Goal: Information Seeking & Learning: Find specific fact

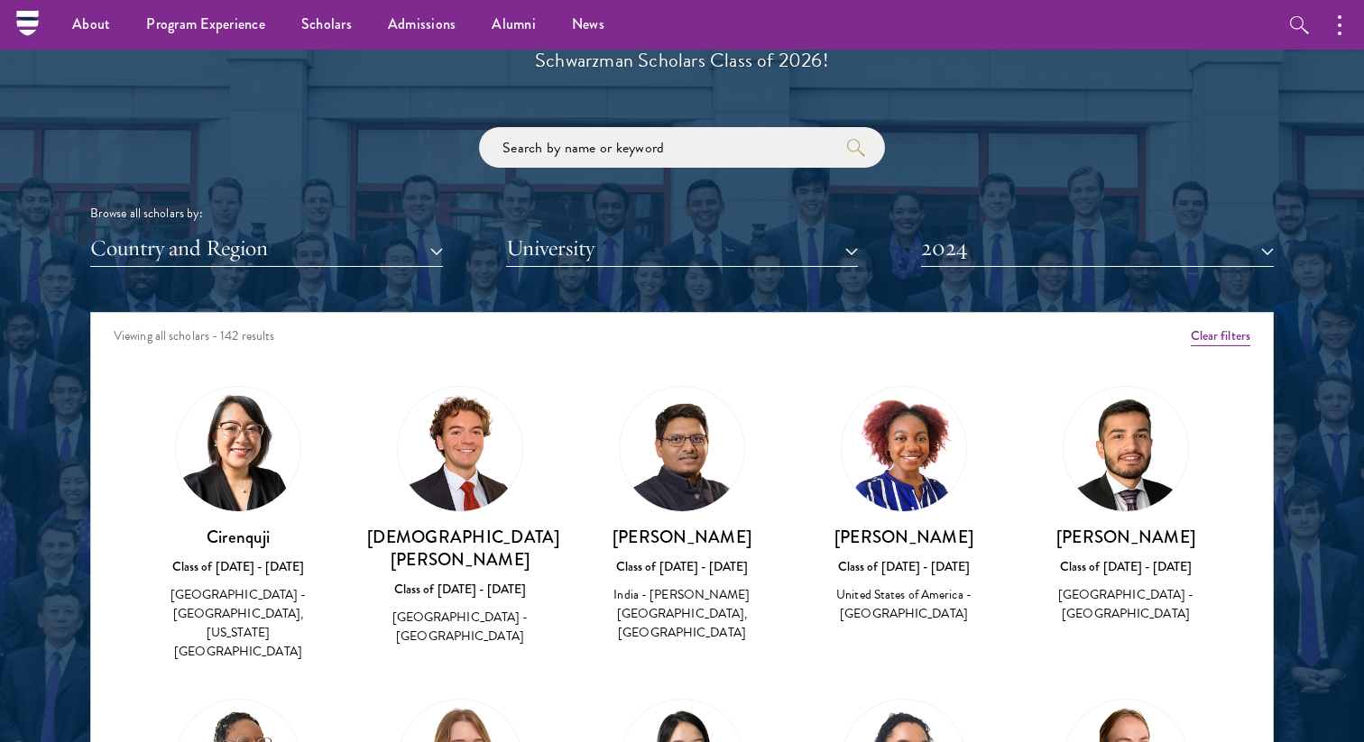
scroll to position [2078, 0]
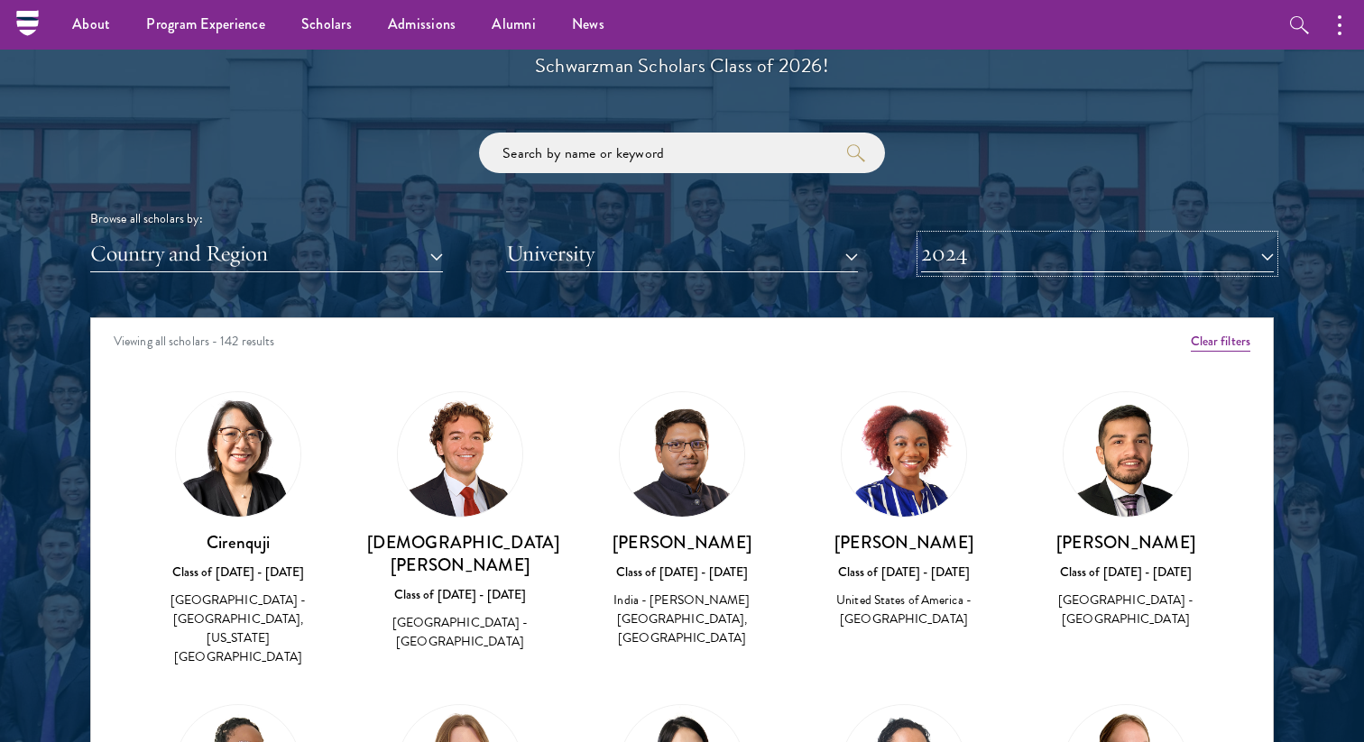
click at [1000, 242] on button "2024" at bounding box center [1097, 253] width 353 height 37
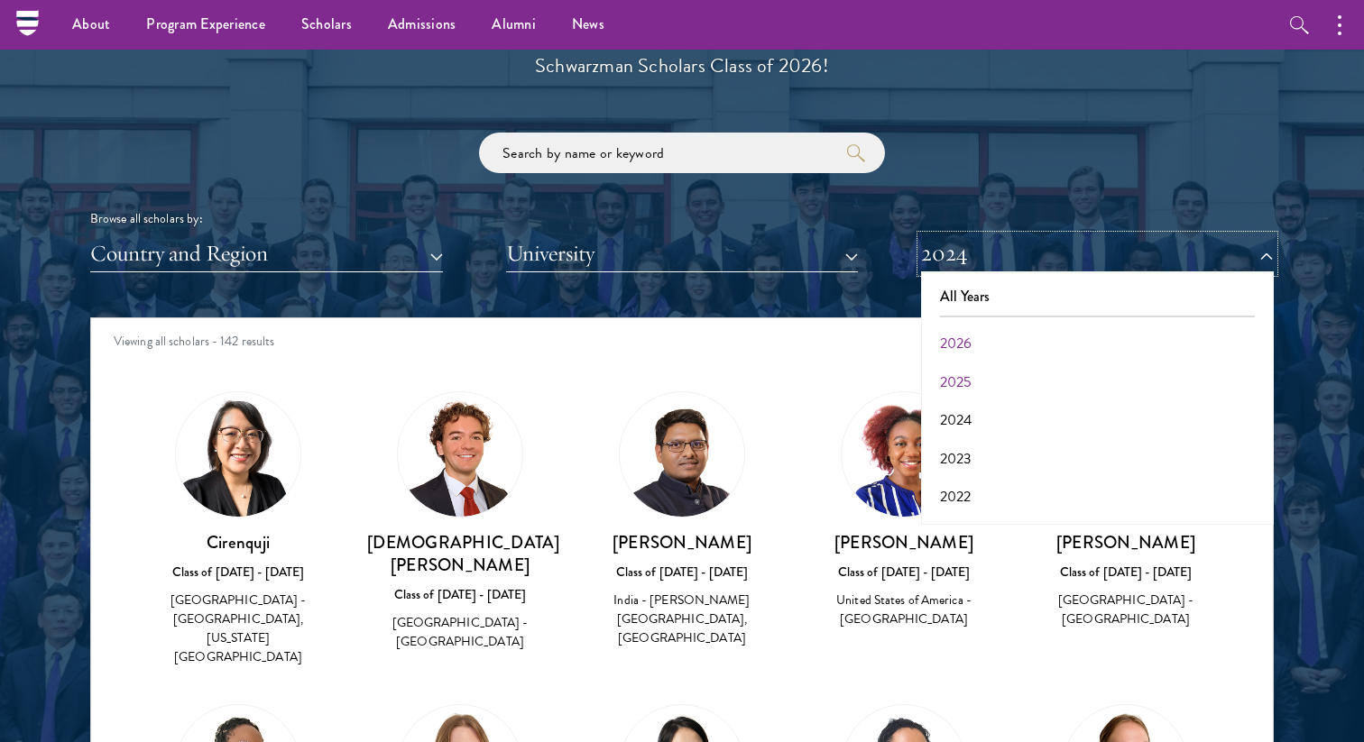
scroll to position [0, 0]
click at [968, 291] on button "All Years" at bounding box center [1098, 297] width 342 height 38
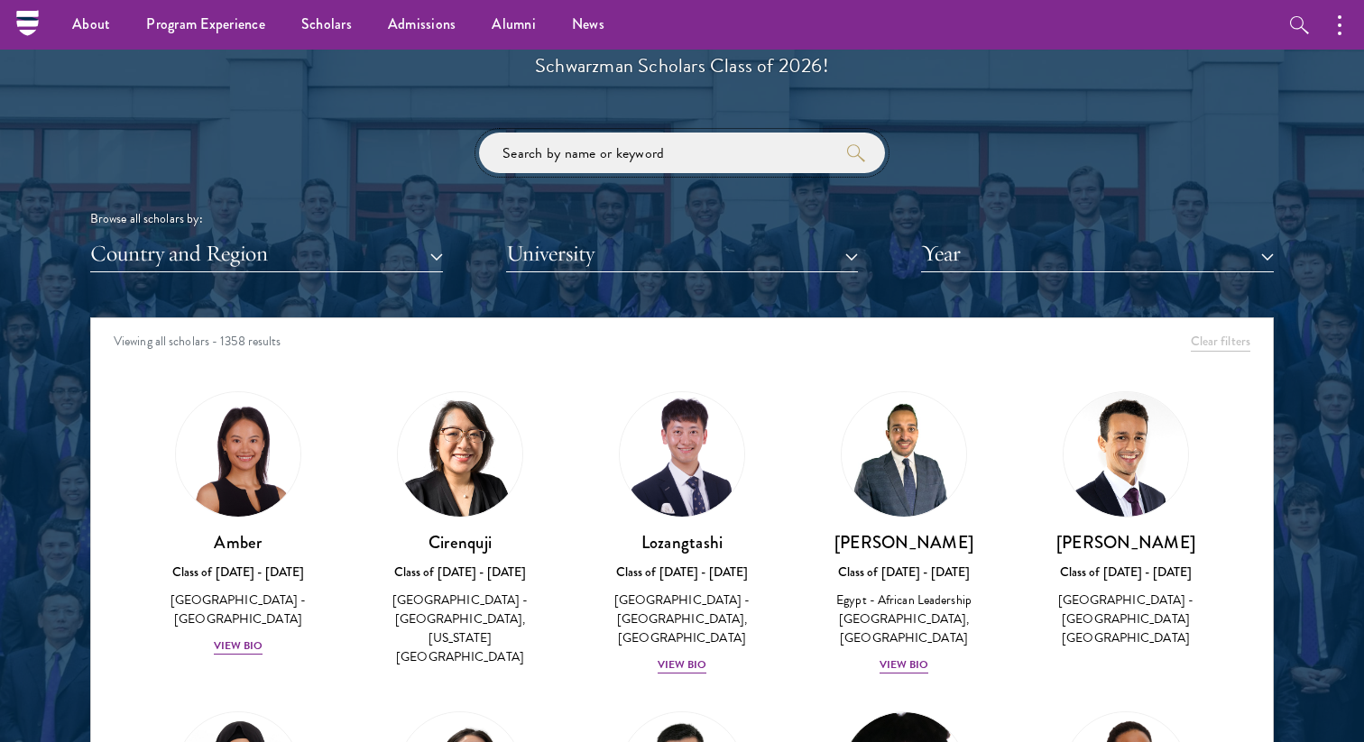
click at [672, 137] on input "search" at bounding box center [682, 153] width 406 height 41
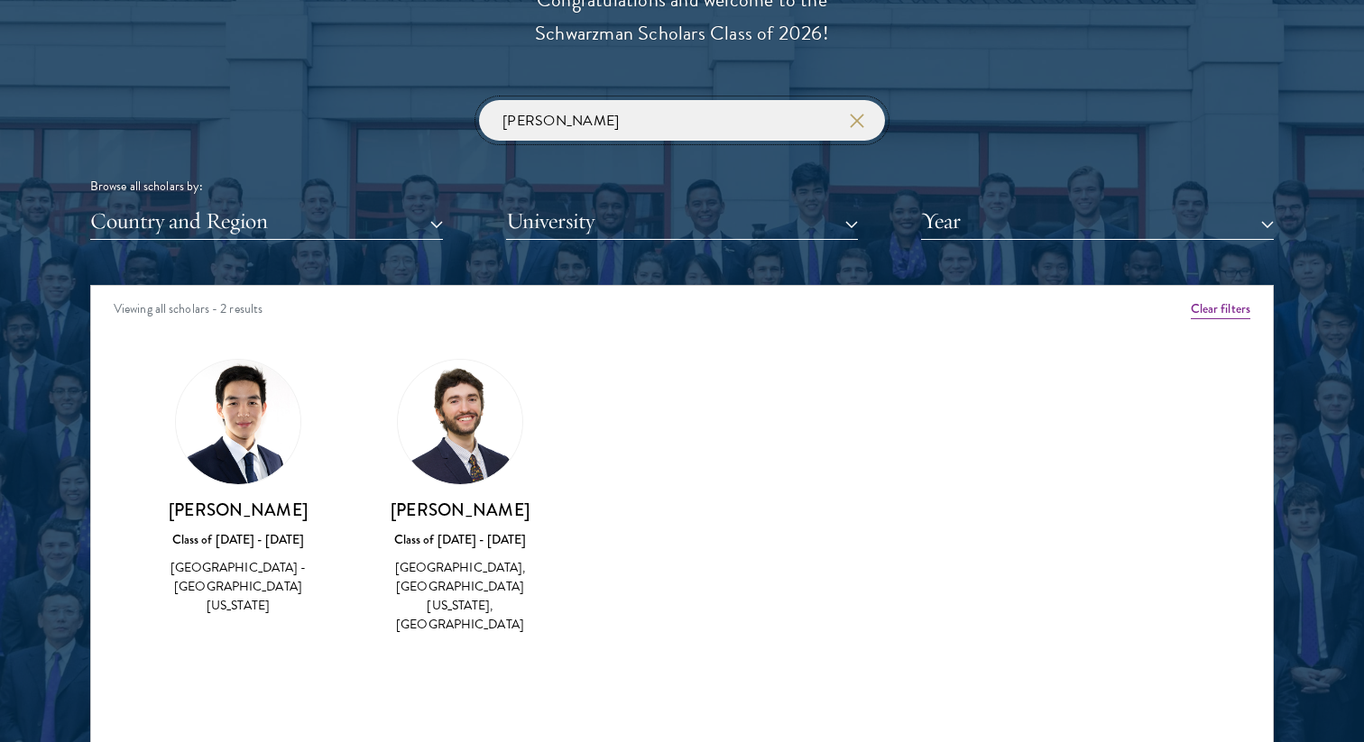
scroll to position [2111, 0]
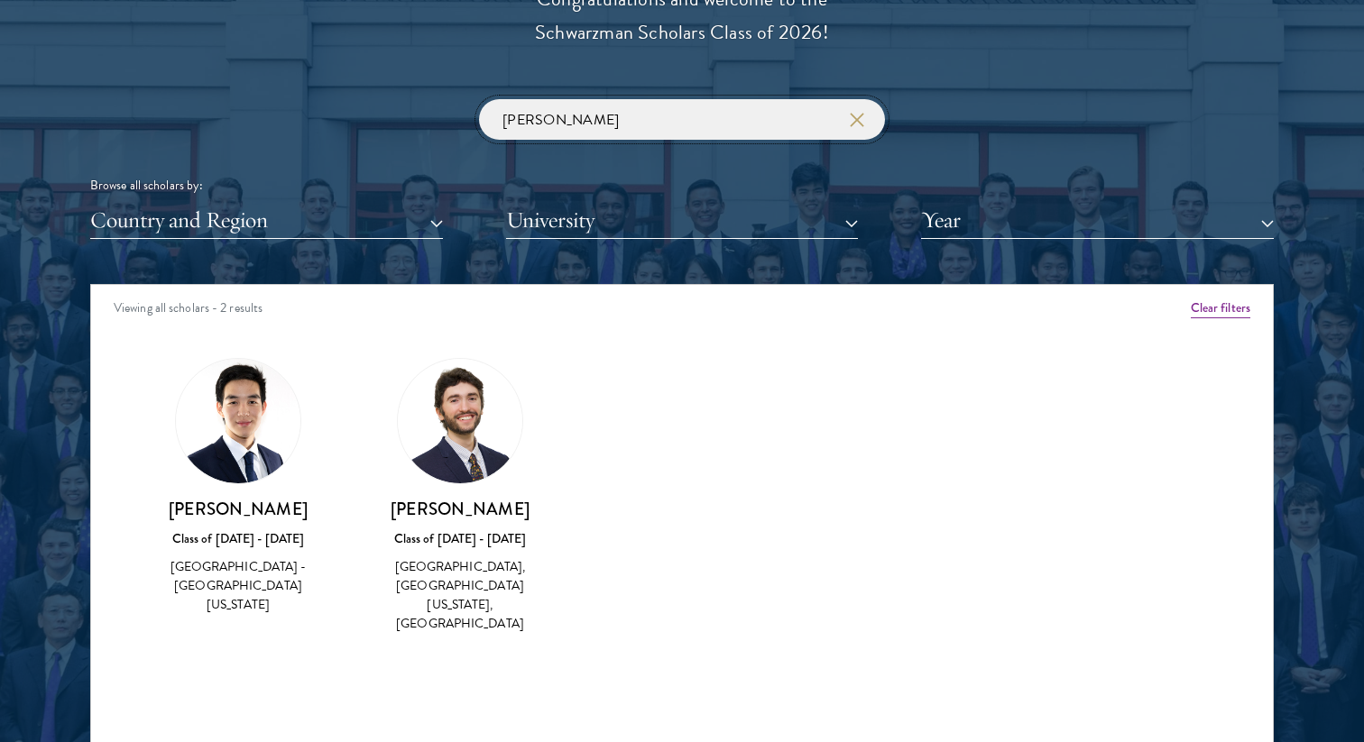
click at [562, 122] on input "[PERSON_NAME]" at bounding box center [682, 119] width 406 height 41
click at [562, 121] on input "[PERSON_NAME]" at bounding box center [682, 119] width 406 height 41
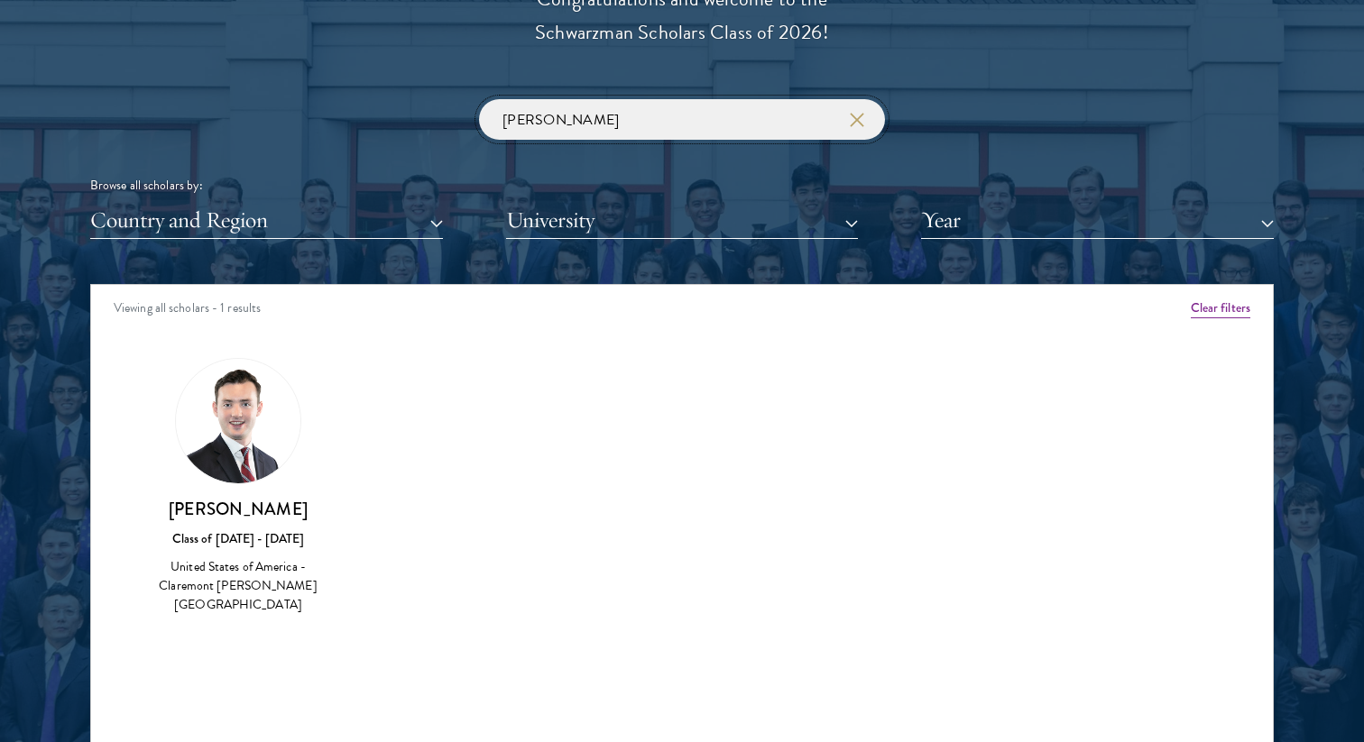
type input "[PERSON_NAME]"
